Goal: Task Accomplishment & Management: Use online tool/utility

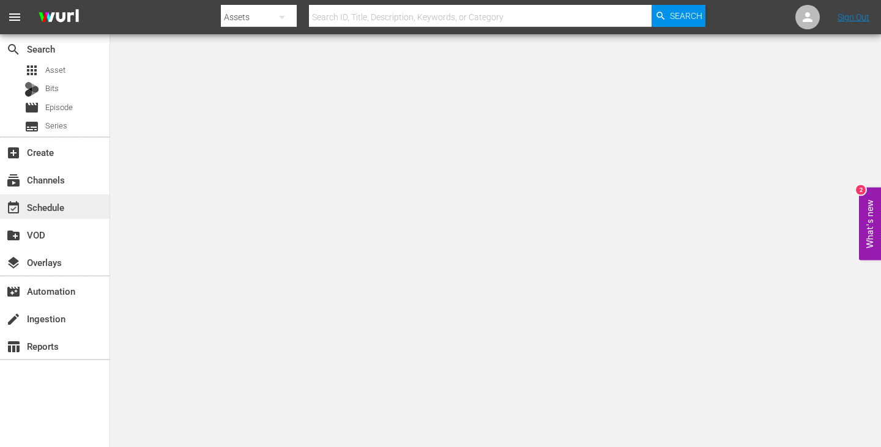
click at [32, 210] on div "event_available Schedule" at bounding box center [34, 205] width 68 height 11
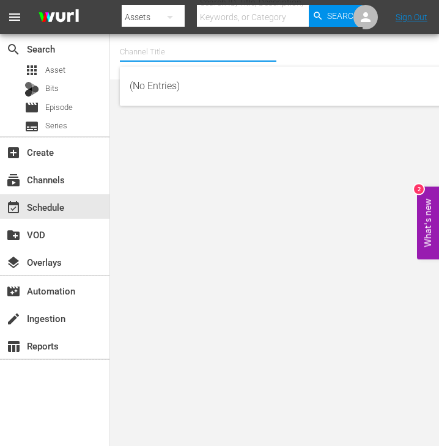
click at [177, 61] on div "Channel Title" at bounding box center [198, 51] width 157 height 29
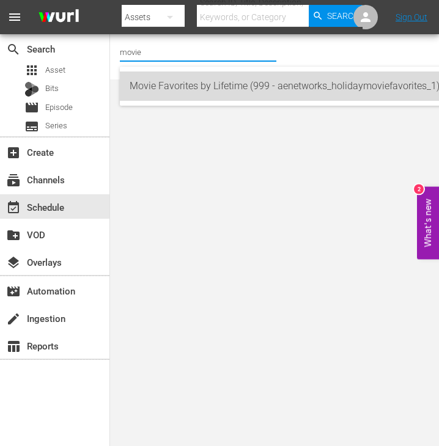
click at [178, 83] on div "Movie Favorites by Lifetime (999 - aenetworks_holidaymoviefavorites_1)" at bounding box center [288, 86] width 317 height 29
type input "Movie Favorites by Lifetime (999 - aenetworks_holidaymoviefavorites_1)"
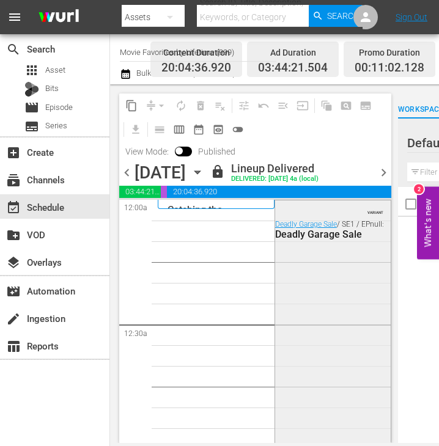
click at [282, 261] on div "VARIANT Deadly Garage Sale / SE1 / EPnull: Deadly Garage Sale" at bounding box center [333, 416] width 116 height 431
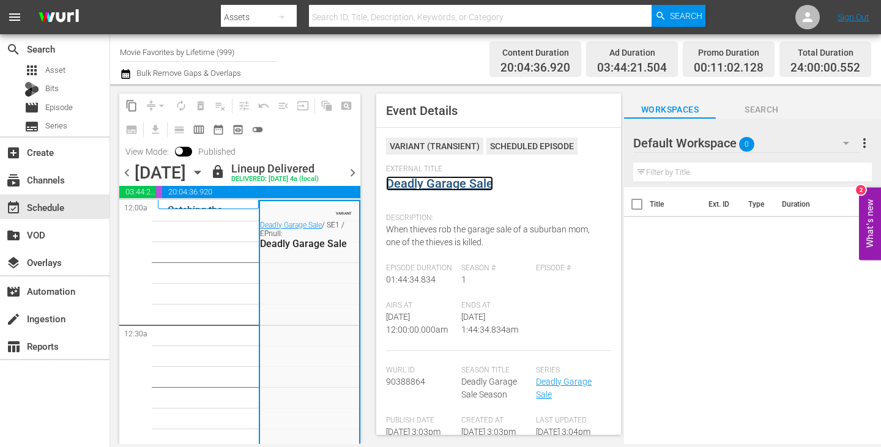
click at [412, 184] on link "Deadly Garage Sale" at bounding box center [439, 183] width 107 height 15
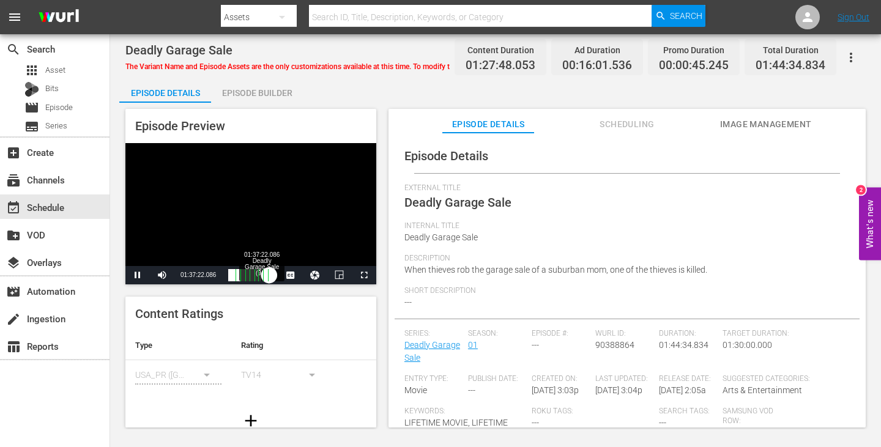
drag, startPoint x: 236, startPoint y: 269, endPoint x: 261, endPoint y: 273, distance: 25.4
click at [261, 273] on div "00:00:00.000" at bounding box center [248, 275] width 41 height 12
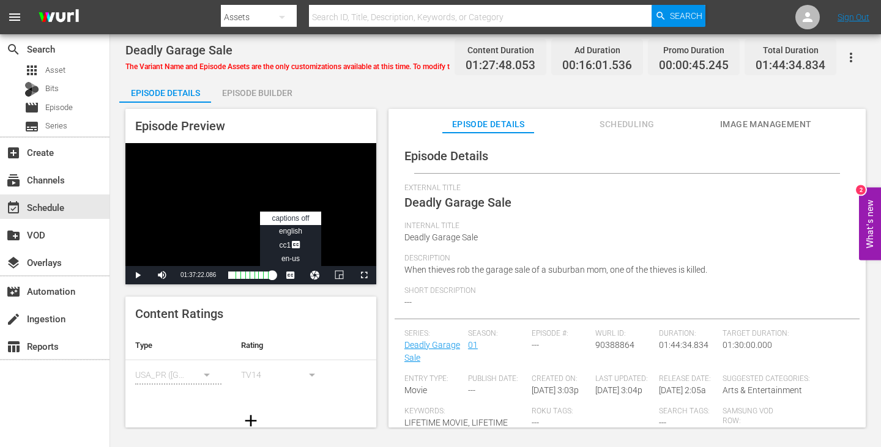
drag, startPoint x: 261, startPoint y: 273, endPoint x: 276, endPoint y: 276, distance: 14.9
click at [276, 276] on div "Play Mute Current Time 01:37:22.086 / Duration 01:27:47.962 Loaded : 92.23% 01:…" at bounding box center [250, 275] width 251 height 18
click at [364, 275] on span "Video Player" at bounding box center [364, 275] width 0 height 0
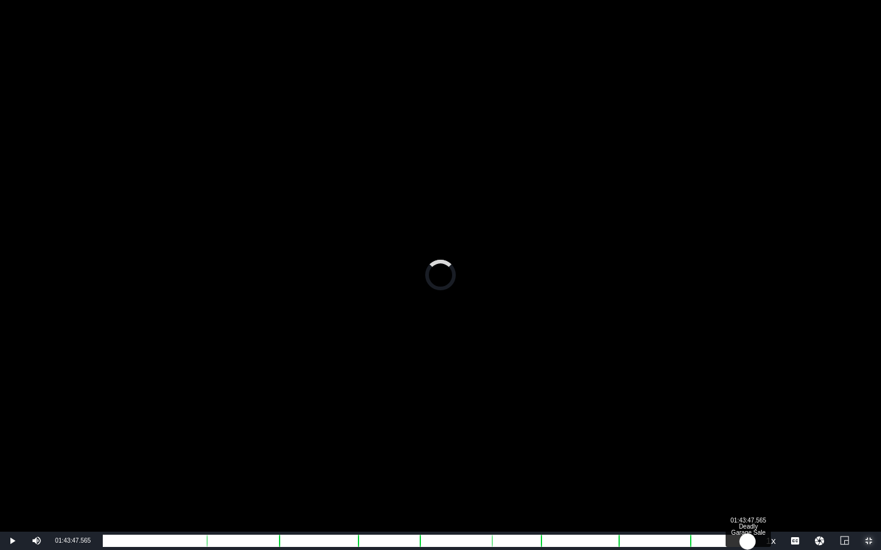
click at [438, 437] on div "01:27:00.784" at bounding box center [425, 541] width 644 height 12
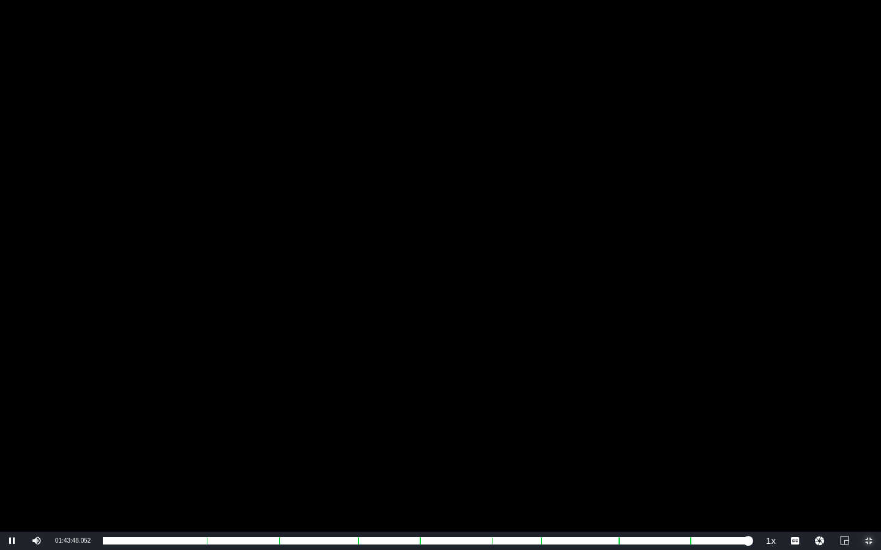
click at [438, 437] on span "Video Player" at bounding box center [868, 541] width 0 height 0
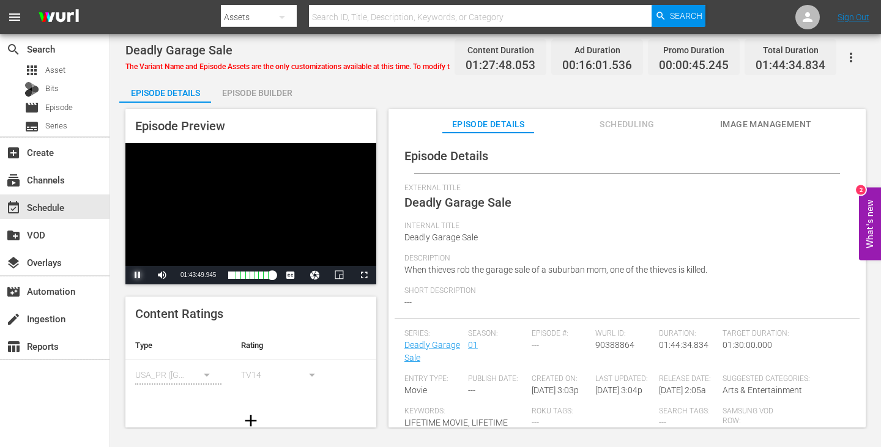
click at [138, 275] on span "Video Player" at bounding box center [138, 275] width 0 height 0
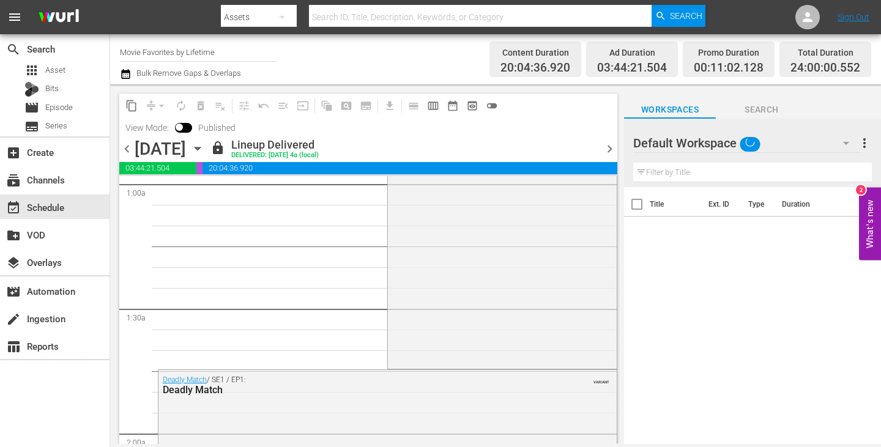
scroll to position [390, 0]
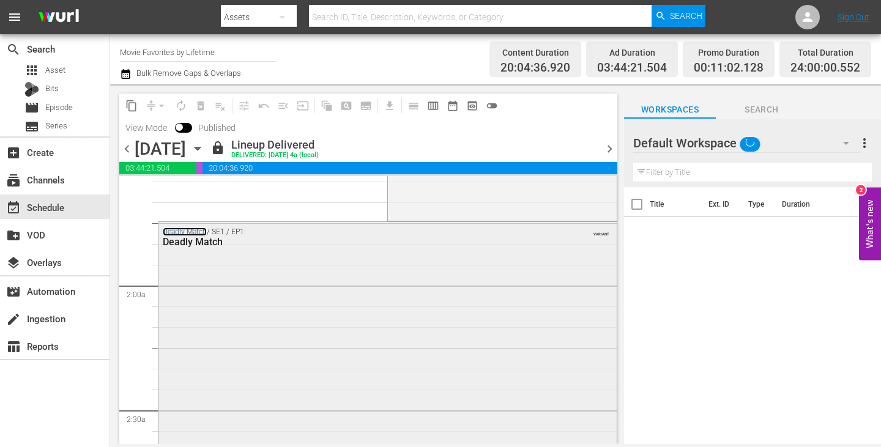
click at [191, 230] on link "Deadly Match" at bounding box center [185, 231] width 44 height 9
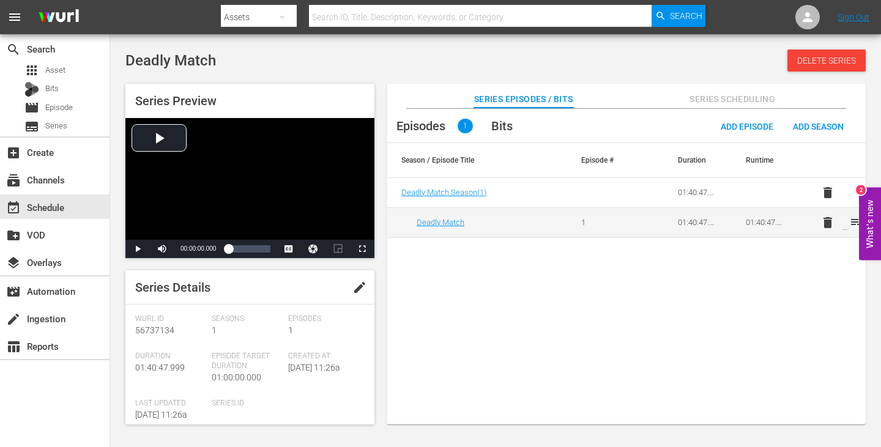
click at [344, 36] on div "Deadly Match Delete Series Series Preview Video Player is loading. Play Video P…" at bounding box center [495, 213] width 770 height 427
drag, startPoint x: 231, startPoint y: 252, endPoint x: 266, endPoint y: 252, distance: 34.9
click at [264, 252] on div "01:13:00.009" at bounding box center [246, 249] width 36 height 12
click at [138, 249] on span "Video Player" at bounding box center [138, 249] width 0 height 0
click at [162, 249] on span "Video Player" at bounding box center [162, 249] width 0 height 0
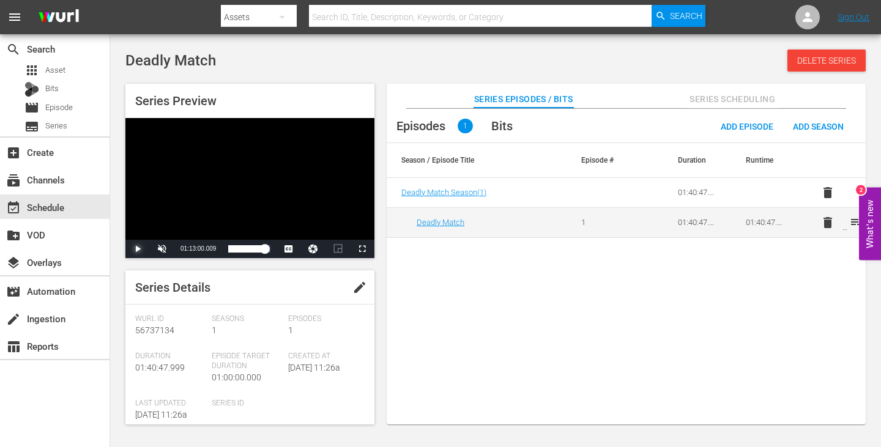
click at [138, 249] on span "Video Player" at bounding box center [138, 249] width 0 height 0
drag, startPoint x: 266, startPoint y: 251, endPoint x: 275, endPoint y: 251, distance: 8.6
click at [270, 251] on div "01:24:46.362" at bounding box center [249, 249] width 42 height 12
click at [138, 249] on span "Video Player" at bounding box center [138, 249] width 0 height 0
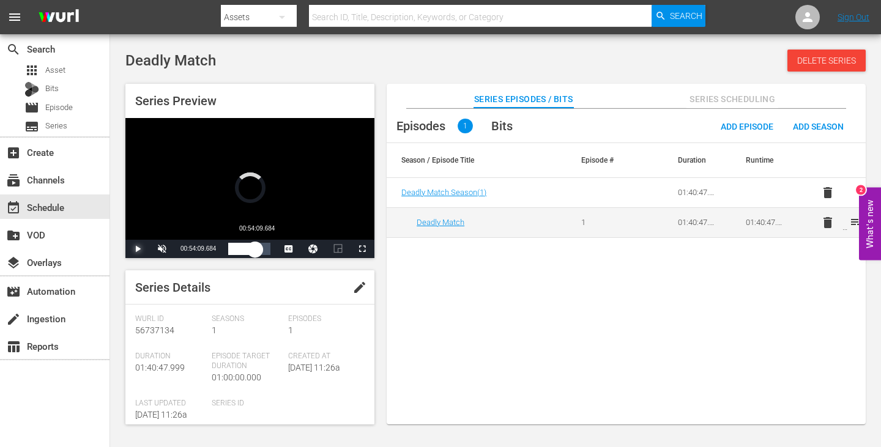
click at [256, 243] on div "Loaded : 0% 00:54:09.684 01:24:46.362" at bounding box center [249, 249] width 42 height 12
click at [138, 249] on span "Video Player" at bounding box center [138, 249] width 0 height 0
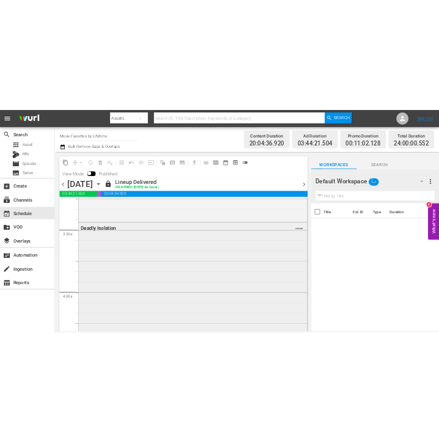
scroll to position [809, 0]
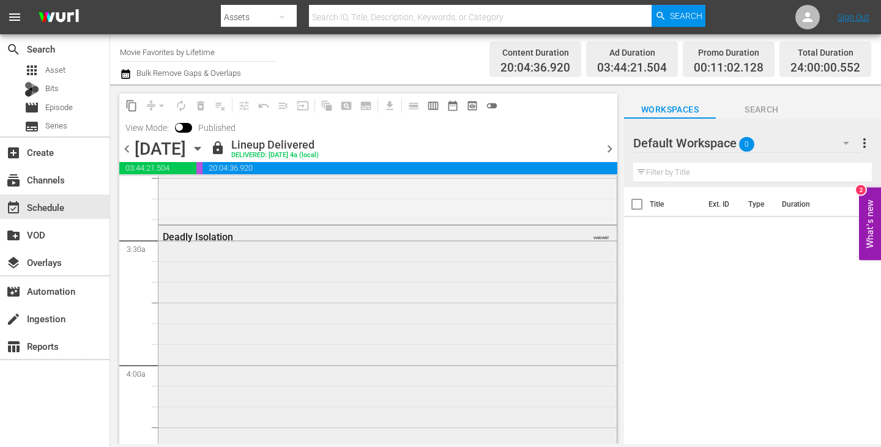
click at [214, 235] on div "Deadly Isolation" at bounding box center [355, 237] width 385 height 12
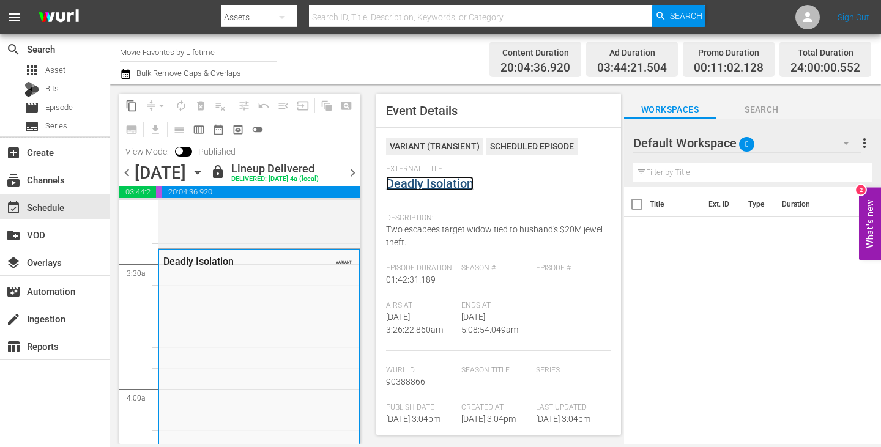
click at [408, 189] on link "Deadly Isolation" at bounding box center [429, 183] width 87 height 15
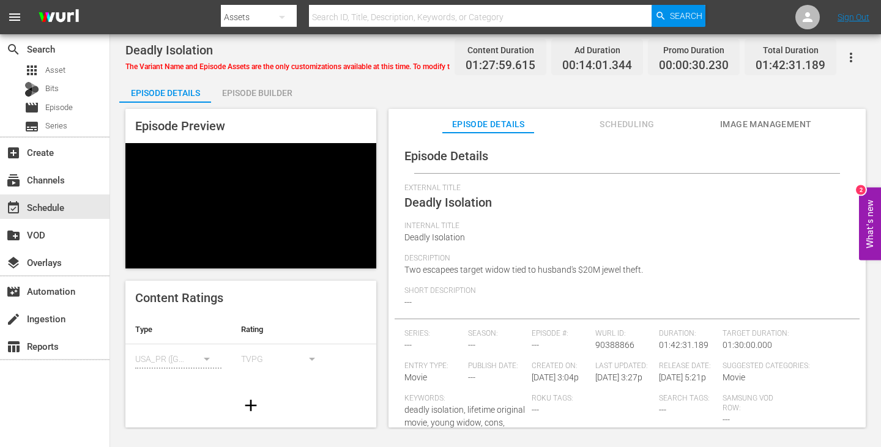
click at [438, 131] on span "Scheduling" at bounding box center [627, 124] width 92 height 15
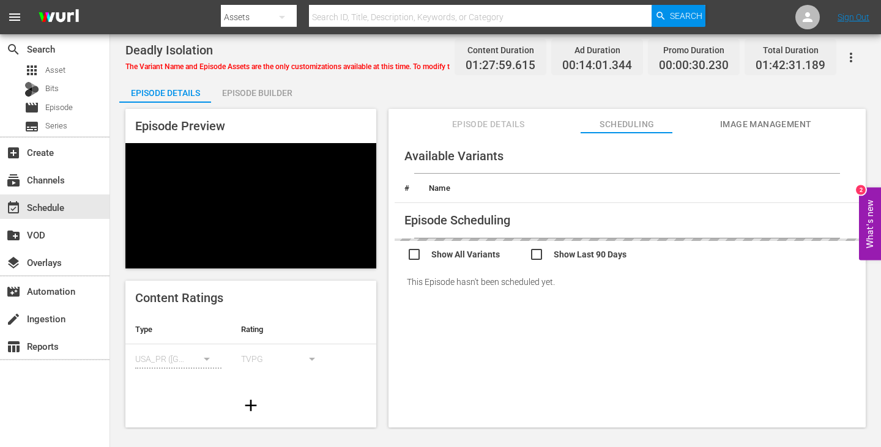
click at [237, 202] on video at bounding box center [250, 205] width 251 height 125
click at [185, 171] on video at bounding box center [250, 205] width 251 height 125
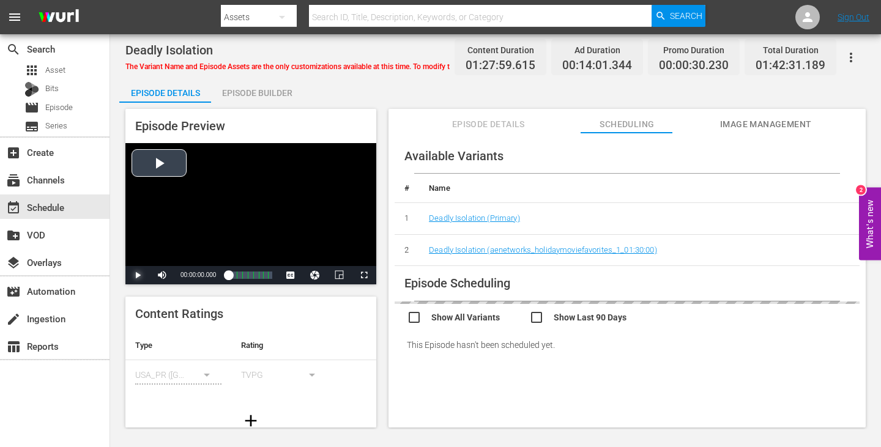
click at [138, 275] on span "Video Player" at bounding box center [138, 275] width 0 height 0
click at [162, 275] on span "Video Player" at bounding box center [162, 275] width 0 height 0
click at [257, 271] on div "Loaded : 0.57% 01:10:28.942 Deadly Isolation (5/8) 00:00:02.905 [GEOGRAPHIC_DAT…" at bounding box center [250, 275] width 44 height 12
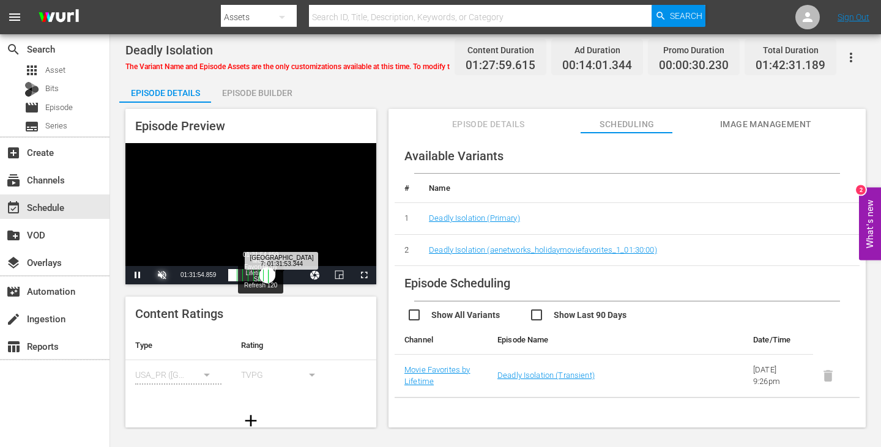
click at [260, 271] on div "Loaded : 100.00% 01:31:54.859 Movie Favorites by Lifetime Ad Slate Refresh 120 …" at bounding box center [250, 275] width 44 height 12
click at [364, 275] on span "Video Player" at bounding box center [364, 275] width 0 height 0
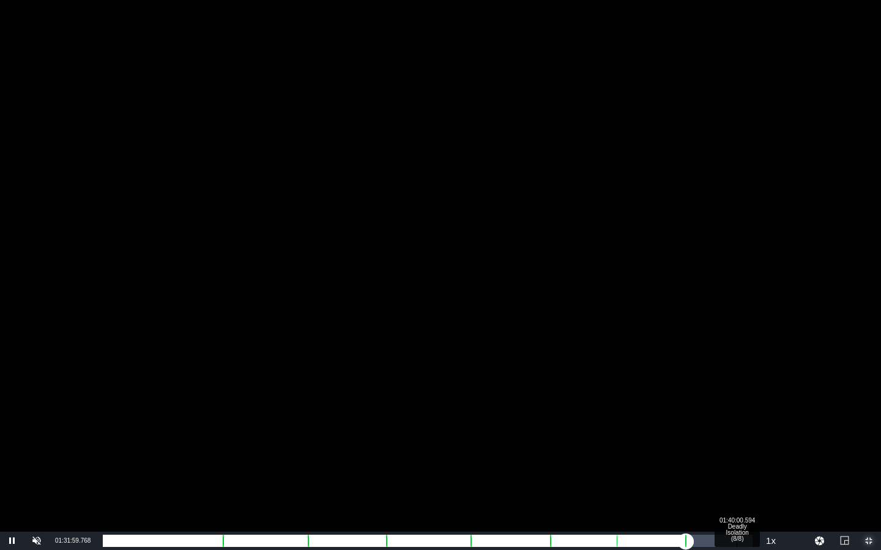
click at [438, 437] on div "Loaded : 9.96% 01:40:00.594 Deadly Isolation (8/8) 00:00:06.491 Cue Point 7: 01…" at bounding box center [427, 541] width 649 height 12
click at [438, 437] on div "01:25:32.623" at bounding box center [423, 541] width 640 height 12
click at [438, 437] on div "01:26:29.716" at bounding box center [423, 541] width 640 height 12
click at [438, 437] on div "01:27:49.960" at bounding box center [424, 541] width 643 height 12
click at [438, 437] on div "01:27:03.976" at bounding box center [424, 541] width 643 height 12
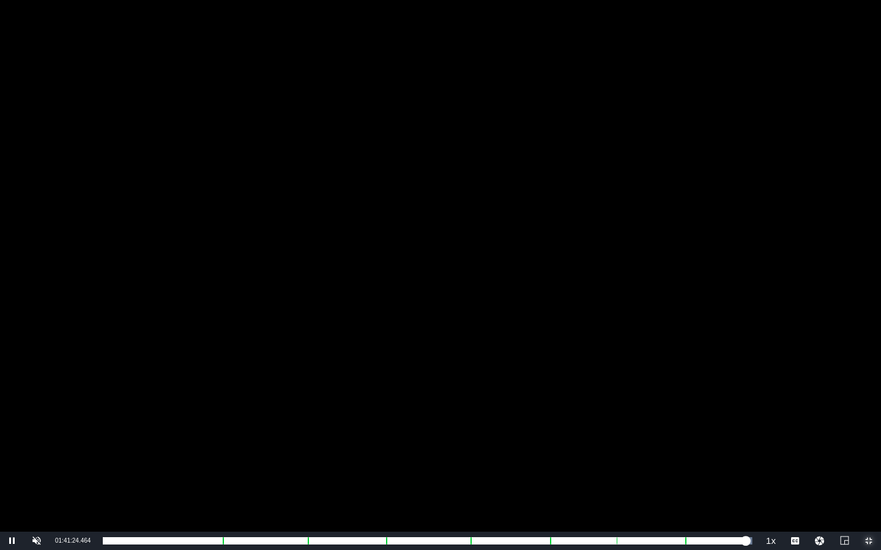
click at [438, 437] on span "Video Player" at bounding box center [868, 541] width 0 height 0
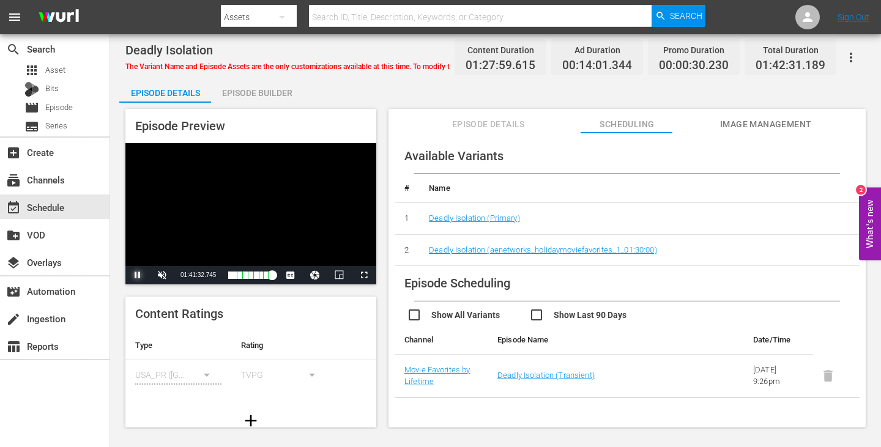
click at [138, 275] on span "Video Player" at bounding box center [138, 275] width 0 height 0
click at [319, 68] on span "The Variant Name and Episode Assets are the only customizations available at th…" at bounding box center [375, 66] width 501 height 9
